Goal: Information Seeking & Learning: Learn about a topic

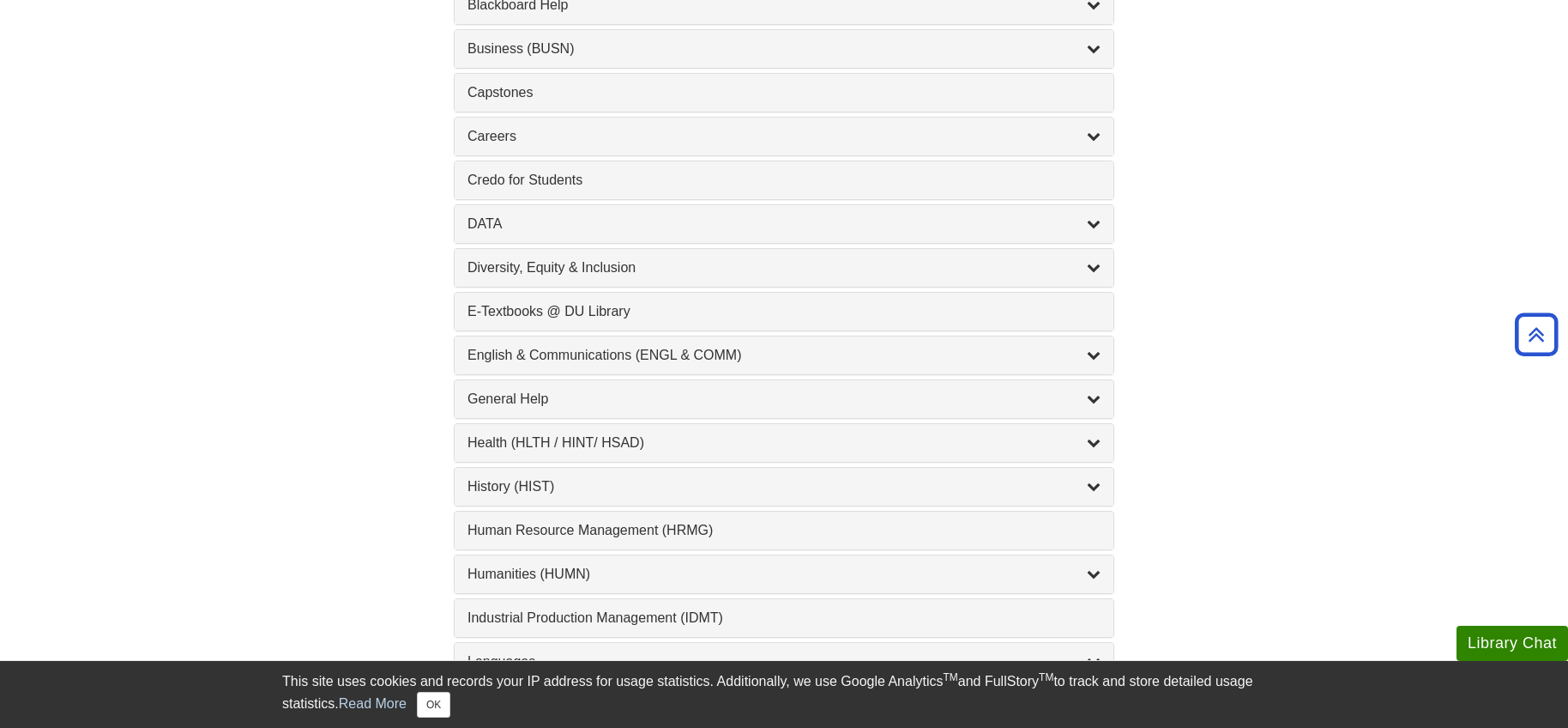
scroll to position [944, 0]
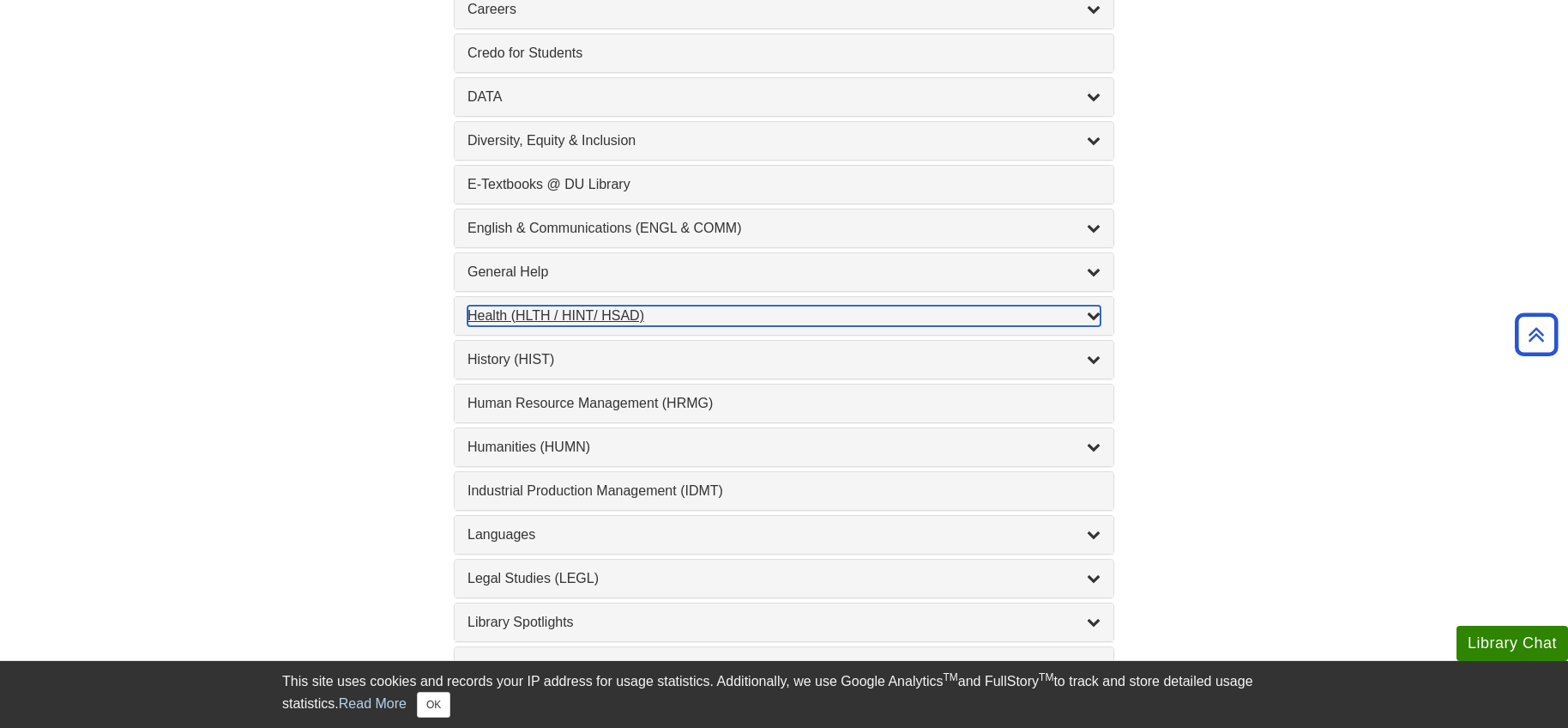
click at [1093, 317] on icon "List of Subjects" at bounding box center [1094, 316] width 14 height 14
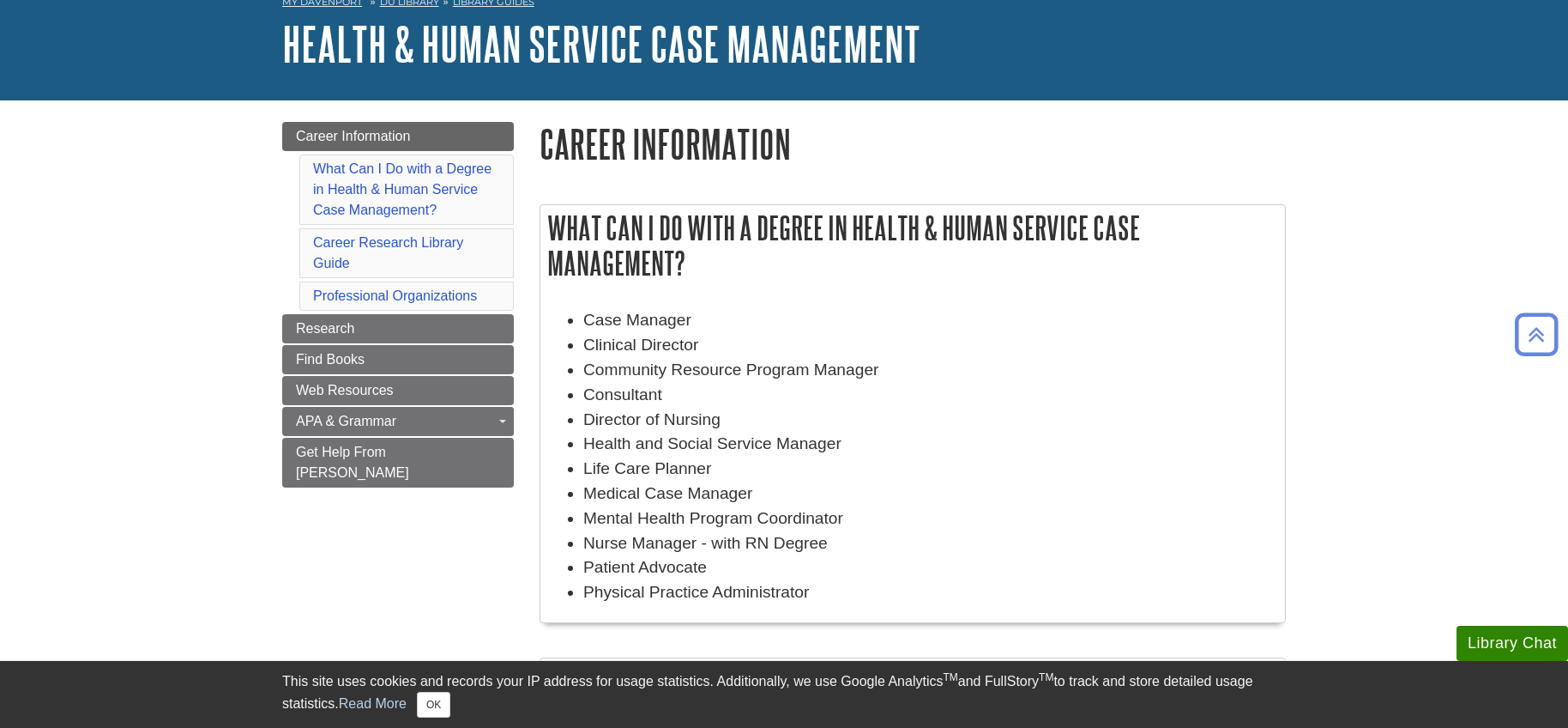
scroll to position [86, 0]
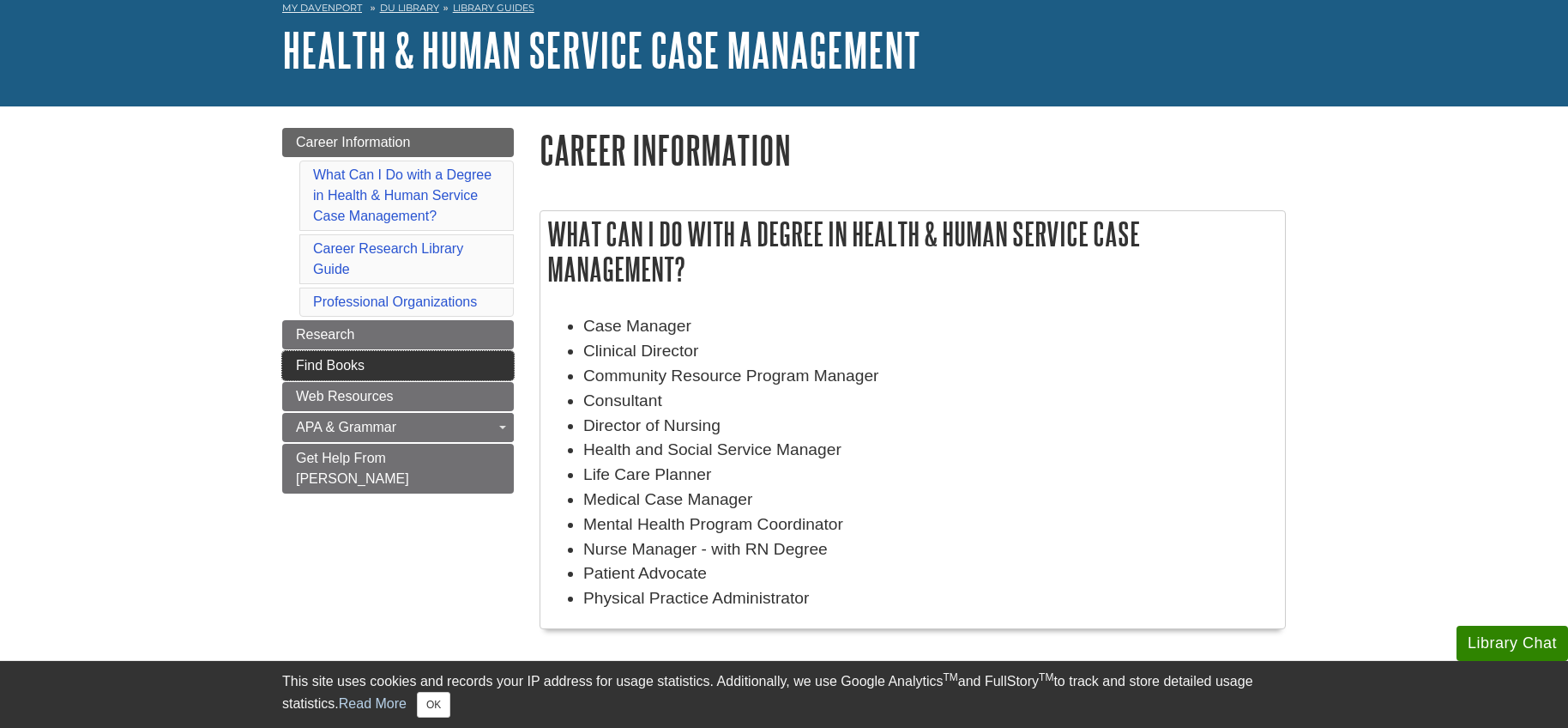
click at [334, 373] on link "Find Books" at bounding box center [398, 365] width 232 height 29
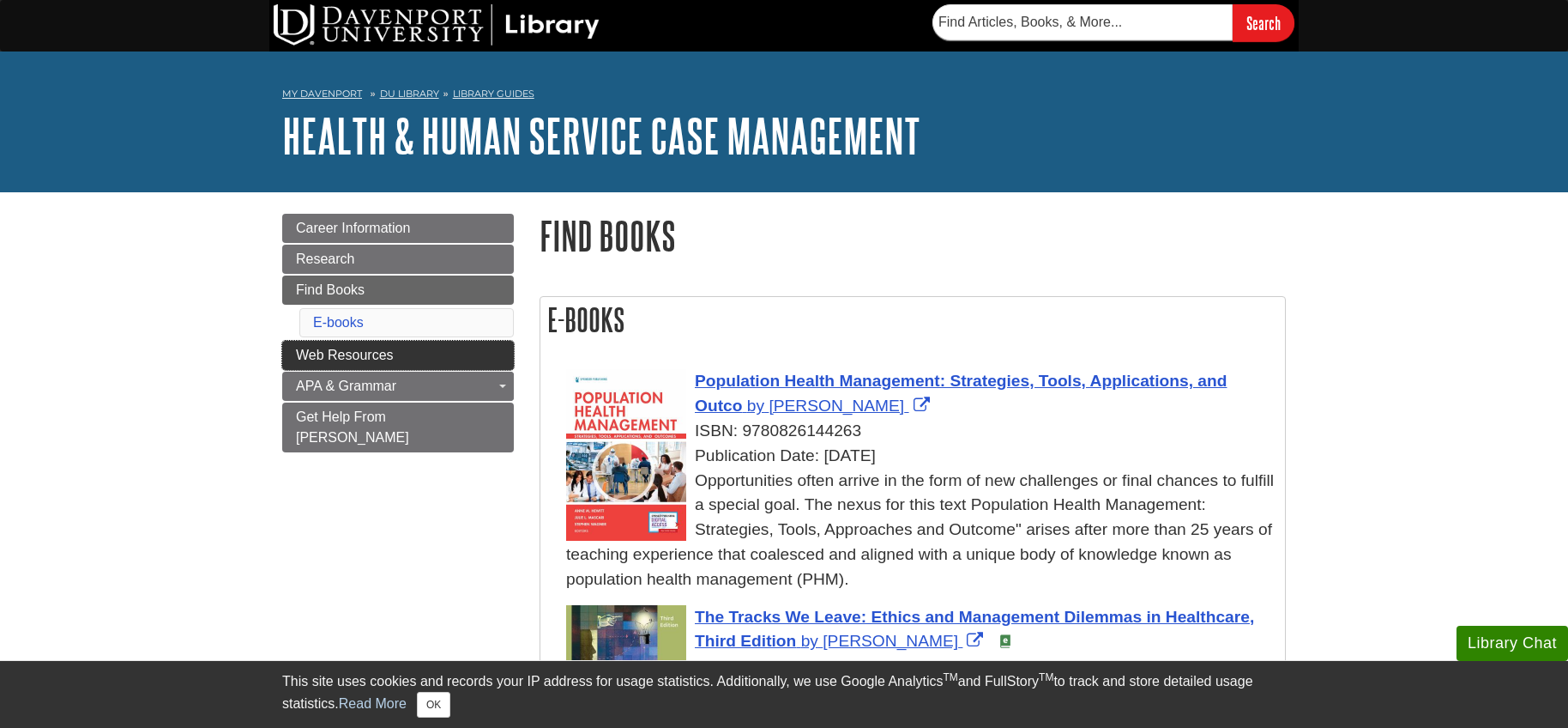
click at [355, 355] on span "Web Resources" at bounding box center [345, 355] width 98 height 15
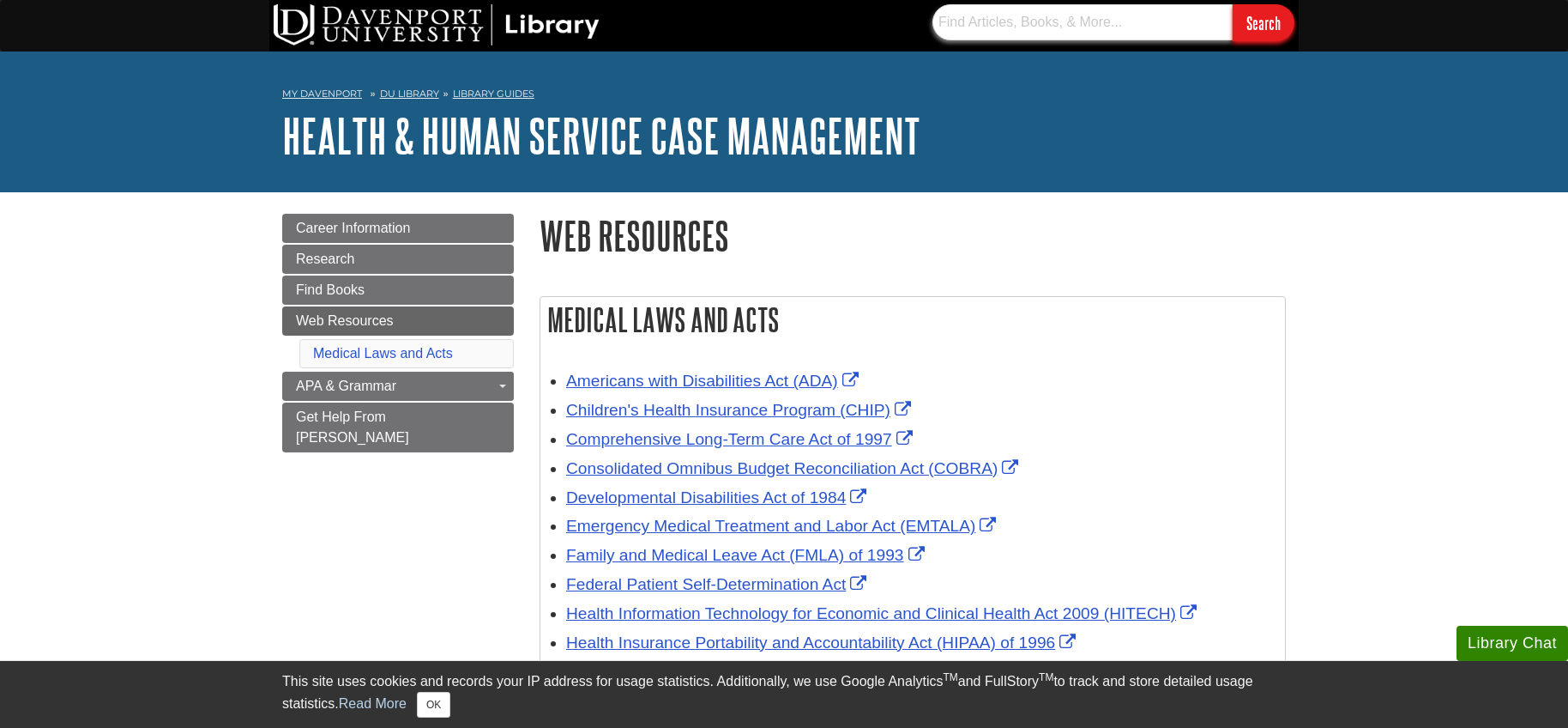
drag, startPoint x: 958, startPoint y: 26, endPoint x: 957, endPoint y: 16, distance: 10.0
click at [957, 16] on input "text" at bounding box center [1082, 22] width 300 height 36
type input "vocational work hardening conditioning"
click at [1233, 4] on input "Search" at bounding box center [1264, 22] width 62 height 37
drag, startPoint x: 1188, startPoint y: 21, endPoint x: 914, endPoint y: 9, distance: 274.3
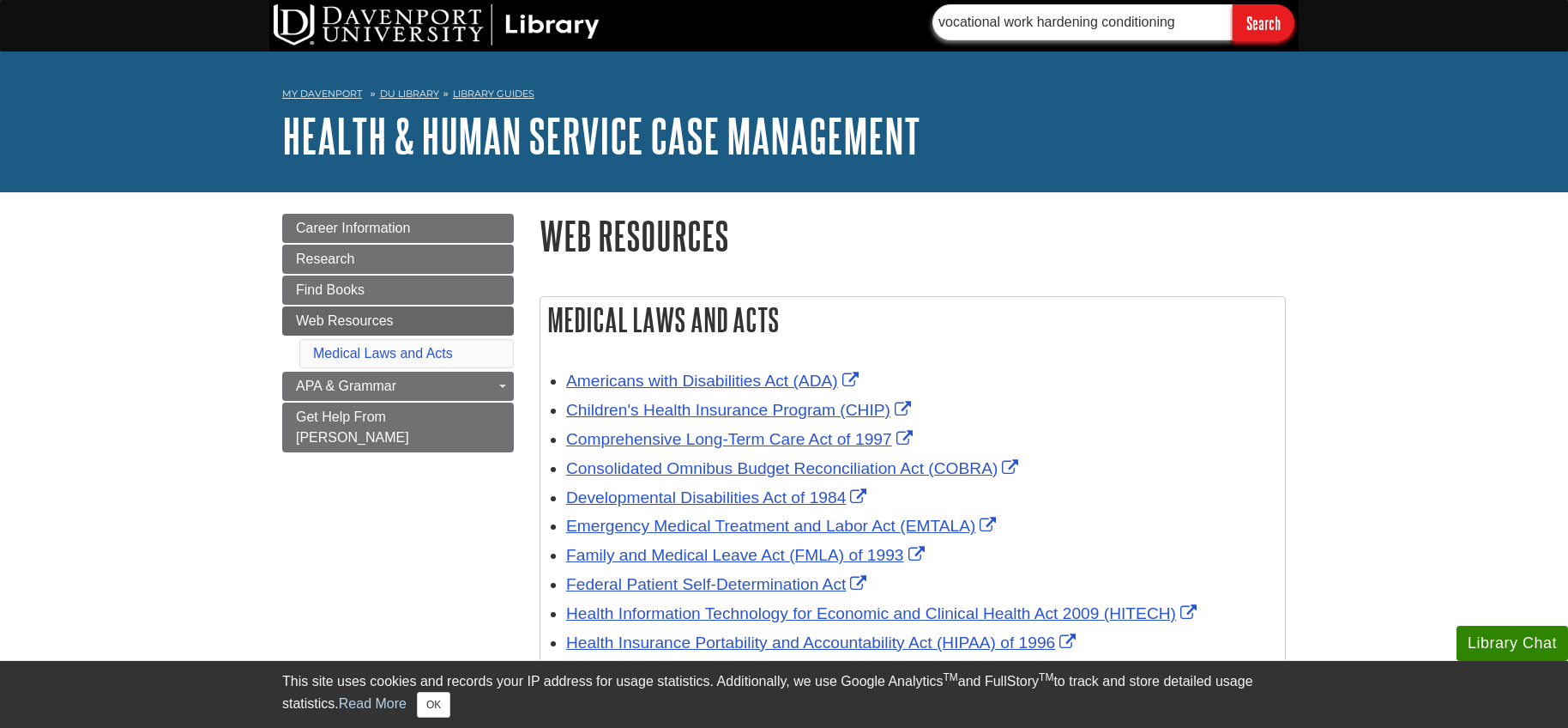
click at [915, 9] on section "vocational work hardening conditioning Search" at bounding box center [1107, 22] width 383 height 37
